Goal: Find specific page/section: Find specific page/section

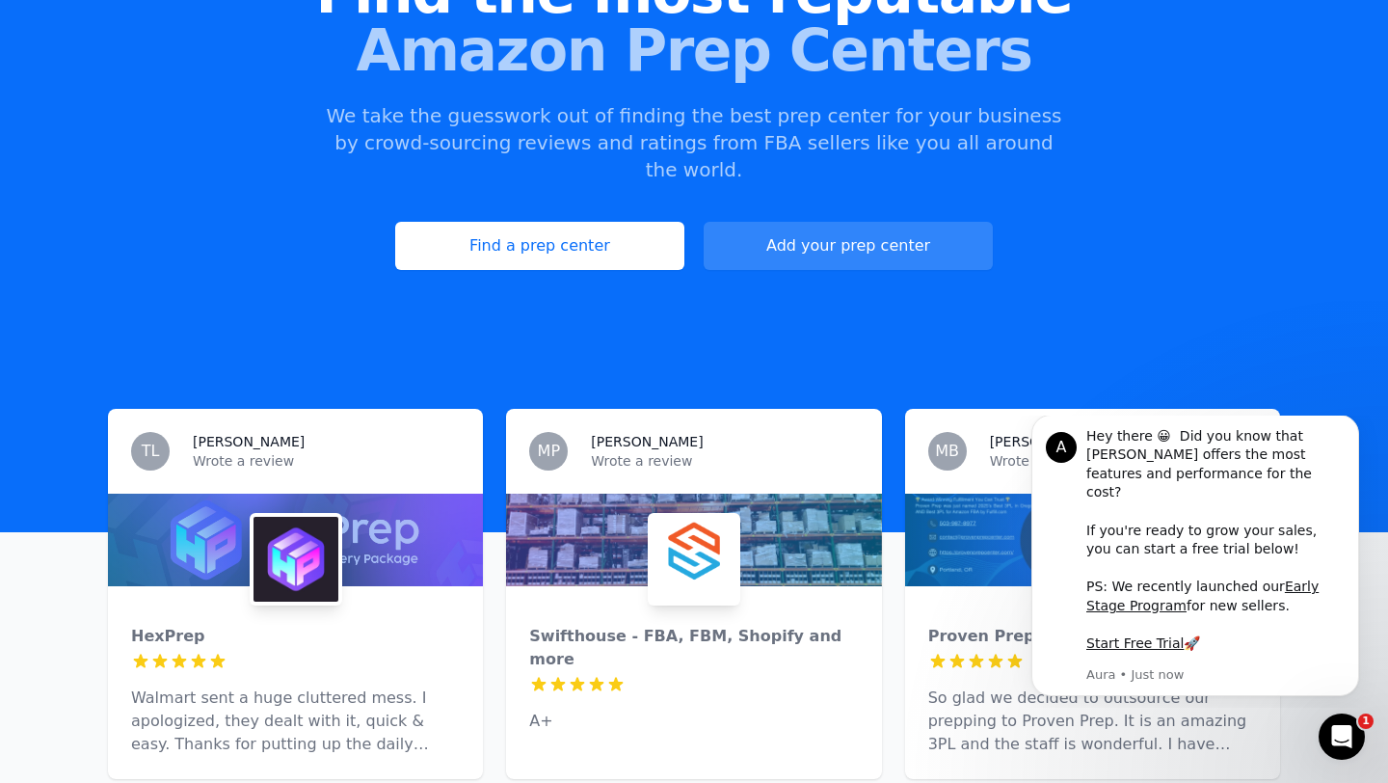
scroll to position [360, 0]
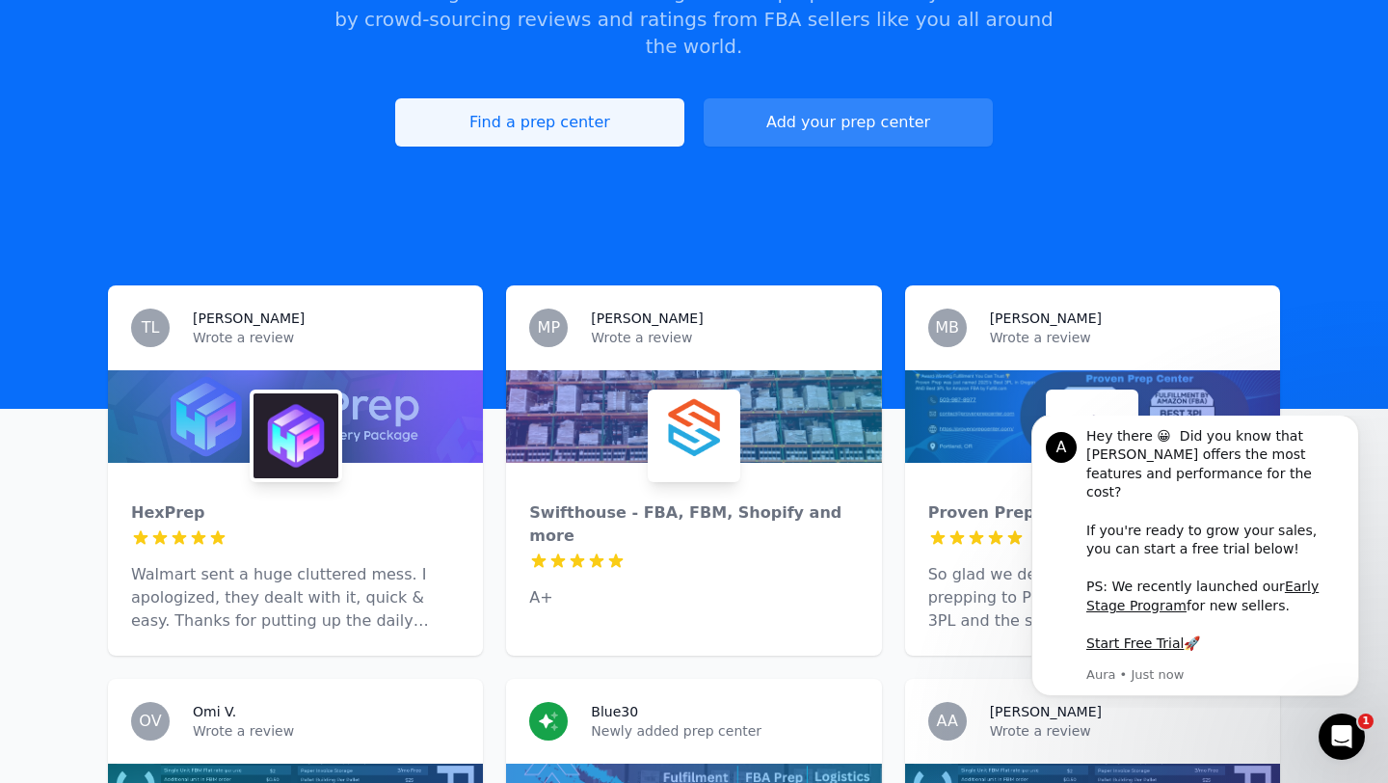
click at [584, 98] on link "Find a prep center" at bounding box center [539, 122] width 289 height 48
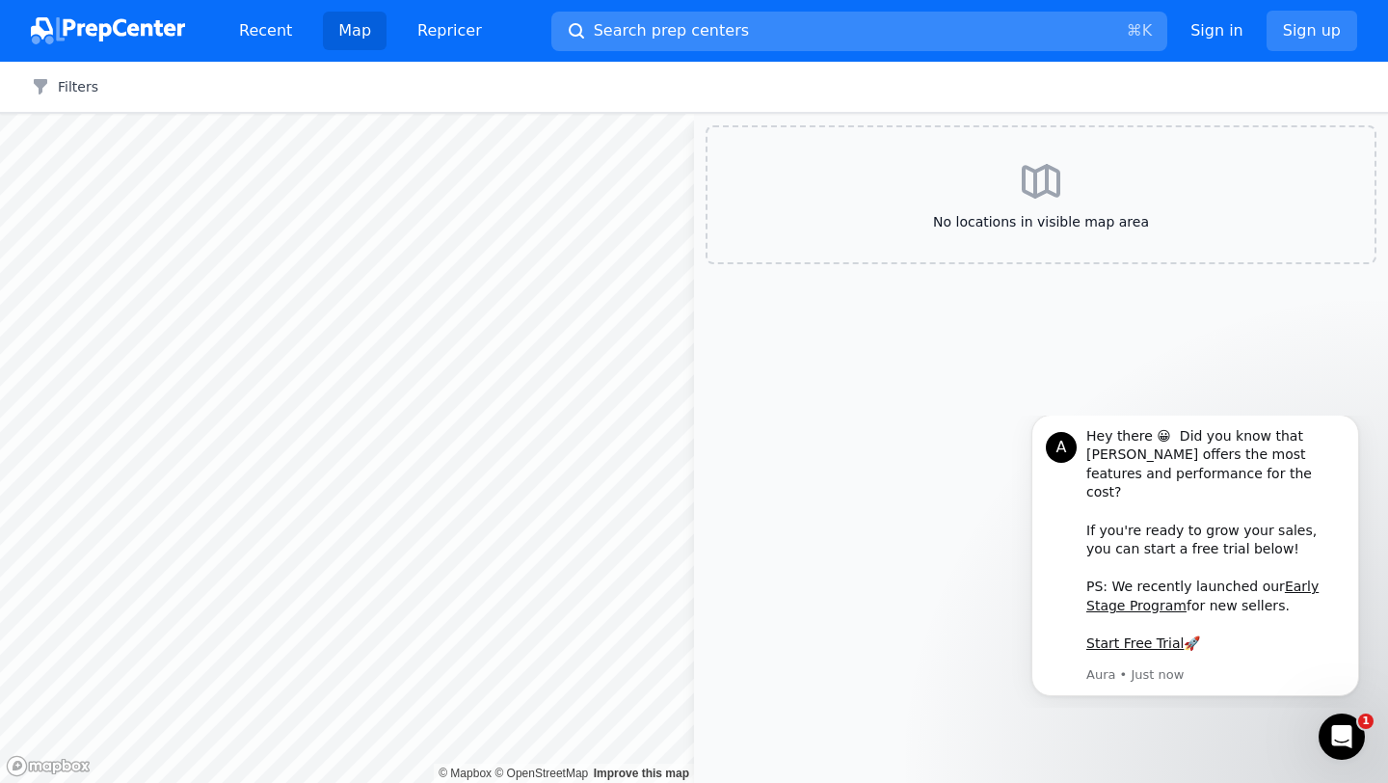
click at [612, 40] on span "Search prep centers" at bounding box center [671, 30] width 155 height 23
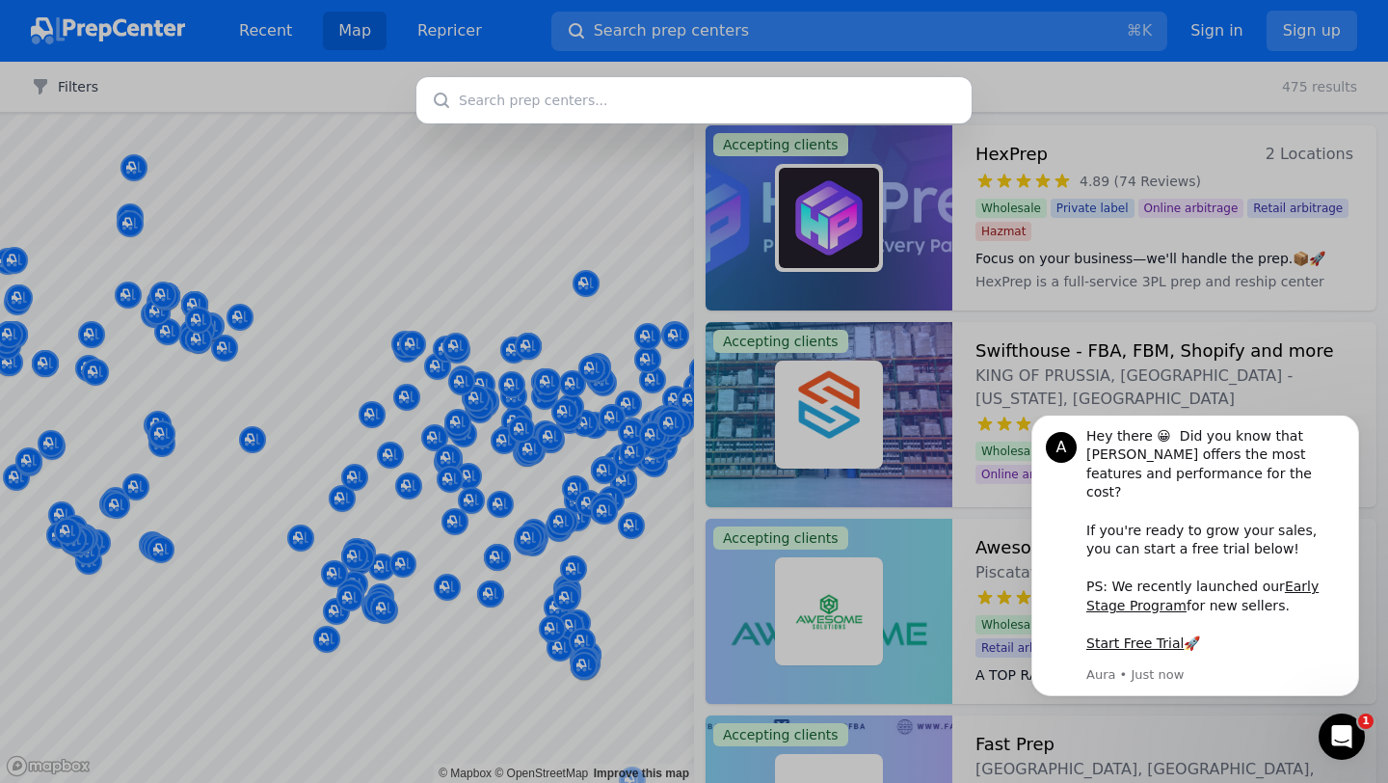
click at [646, 29] on div at bounding box center [694, 391] width 1388 height 783
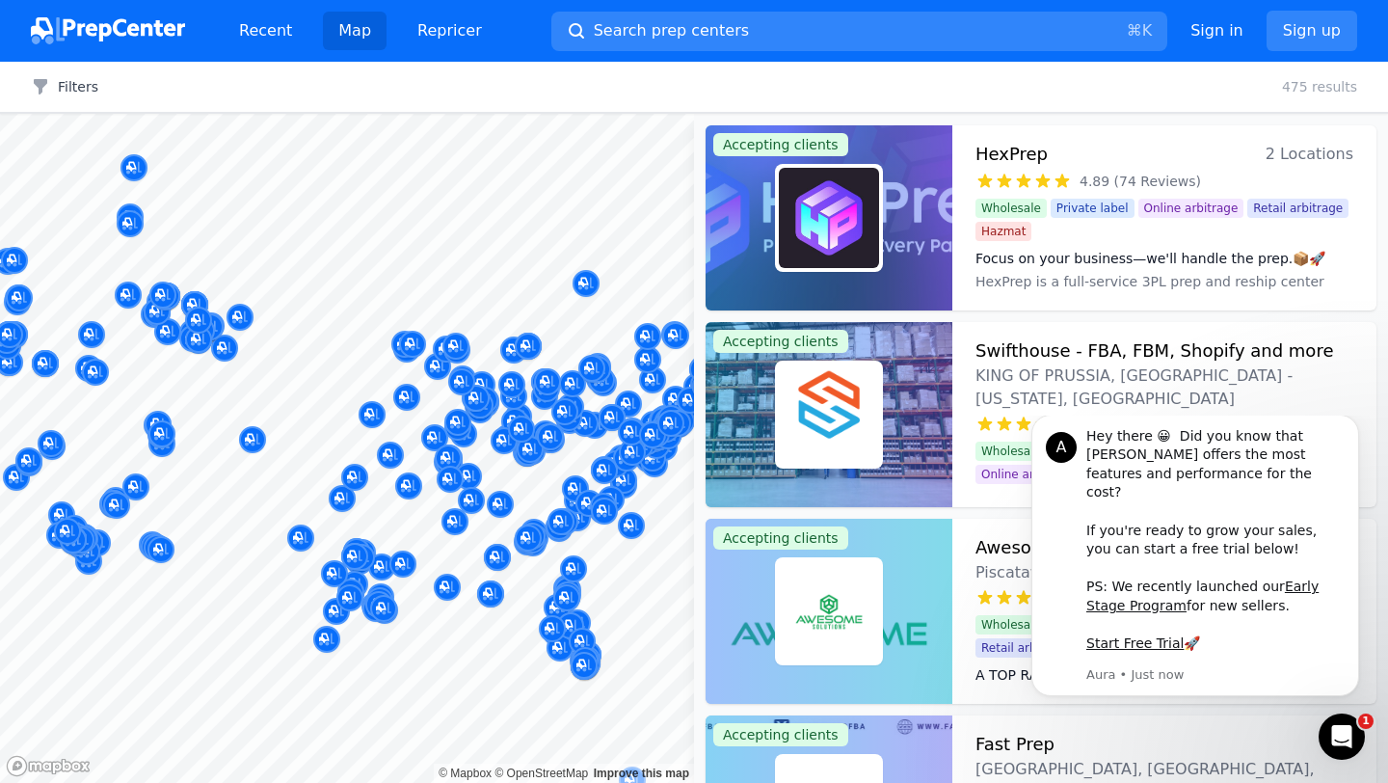
click at [646, 29] on span "Search prep centers" at bounding box center [671, 30] width 155 height 23
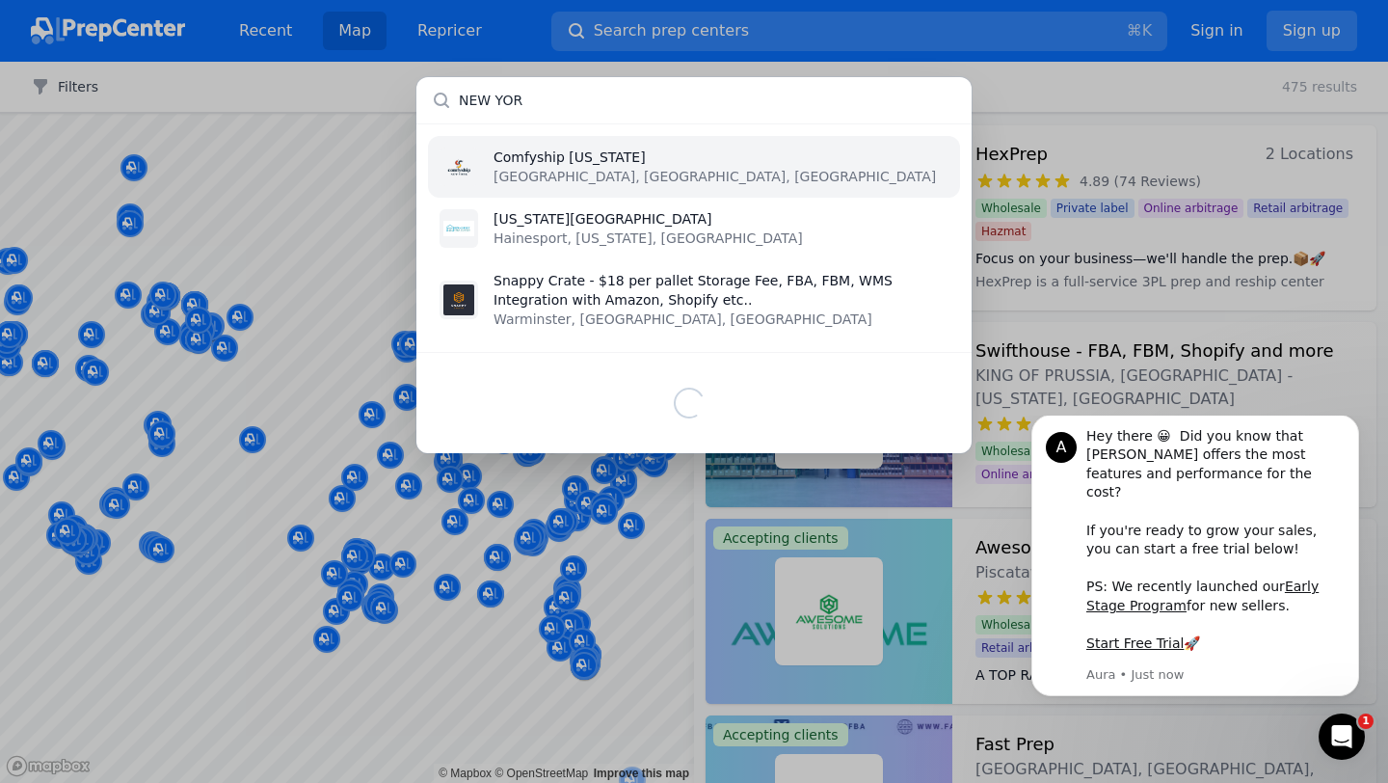
type input "[US_STATE]"
